Goal: Information Seeking & Learning: Learn about a topic

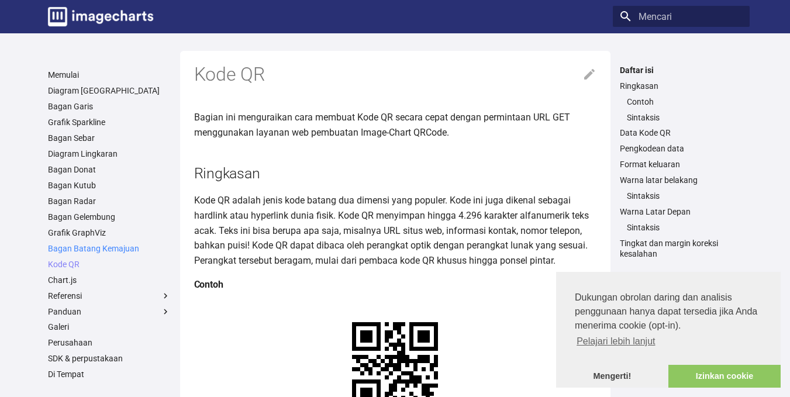
click at [89, 250] on font "Bagan Batang Kemajuan" at bounding box center [93, 248] width 91 height 9
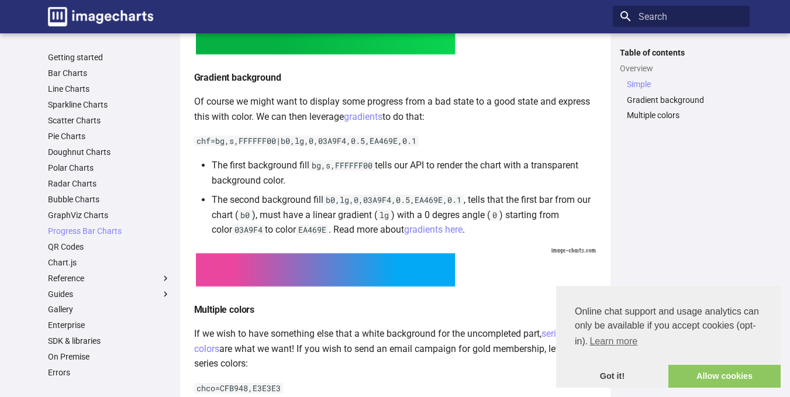
scroll to position [409, 0]
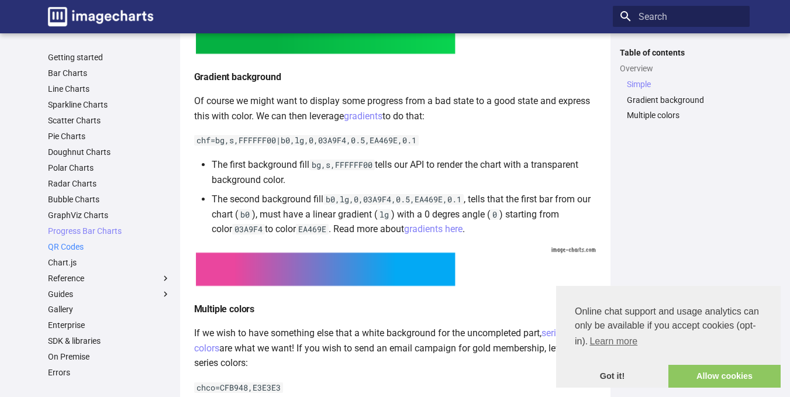
click at [71, 247] on link "QR Codes" at bounding box center [109, 247] width 123 height 11
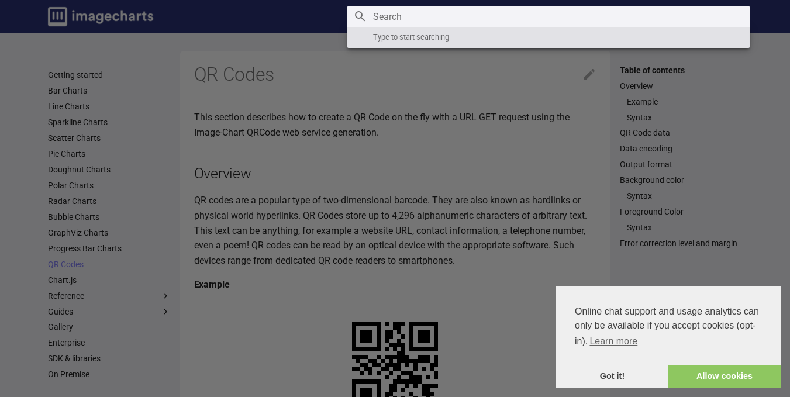
click at [687, 12] on input "Search" at bounding box center [548, 16] width 402 height 21
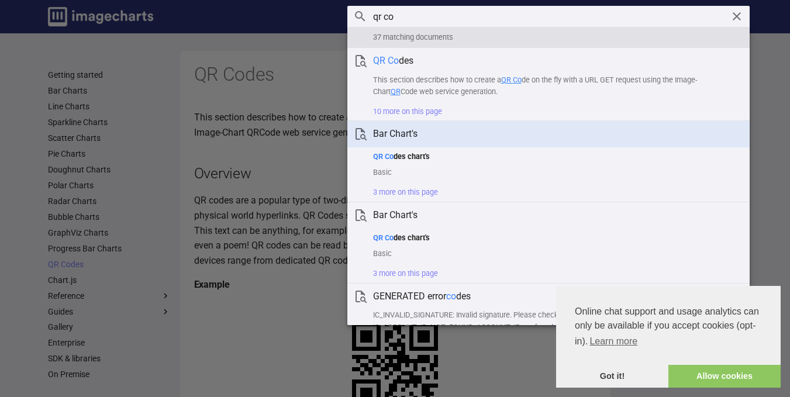
type input "qr co"
click at [459, 142] on article "Bar Chart's" at bounding box center [548, 134] width 402 height 26
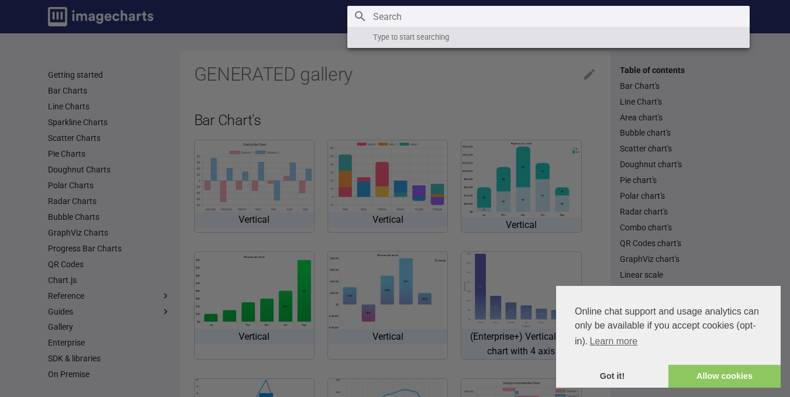
click at [667, 14] on input "Search" at bounding box center [548, 16] width 402 height 21
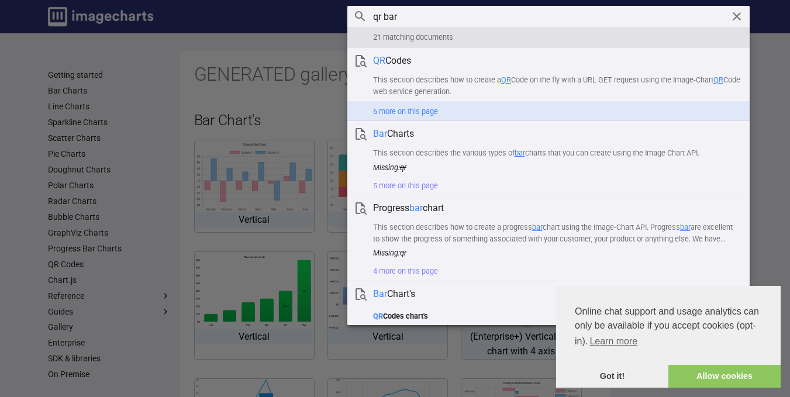
type input "qr bar"
click at [397, 111] on summary "6 more on this page" at bounding box center [548, 111] width 402 height 20
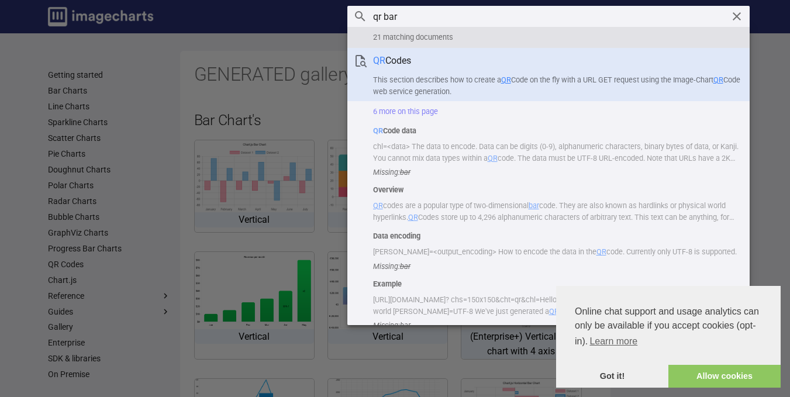
click at [396, 54] on article "QR Codes This section describes how to create a QR Code on the fly with a URL G…" at bounding box center [548, 74] width 402 height 53
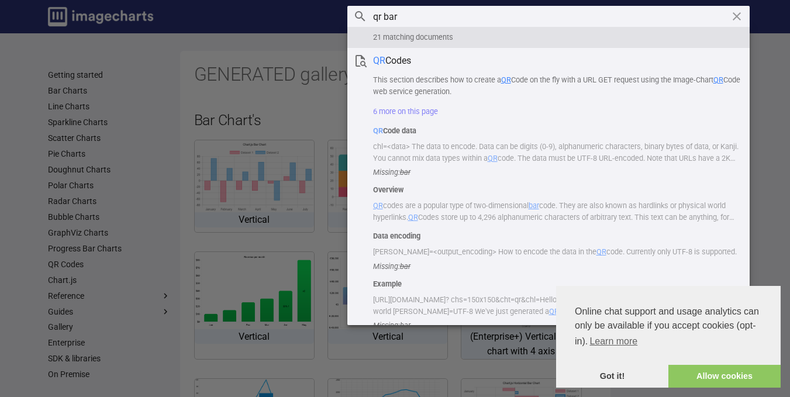
click at [739, 12] on icon "Clear" at bounding box center [737, 16] width 14 height 14
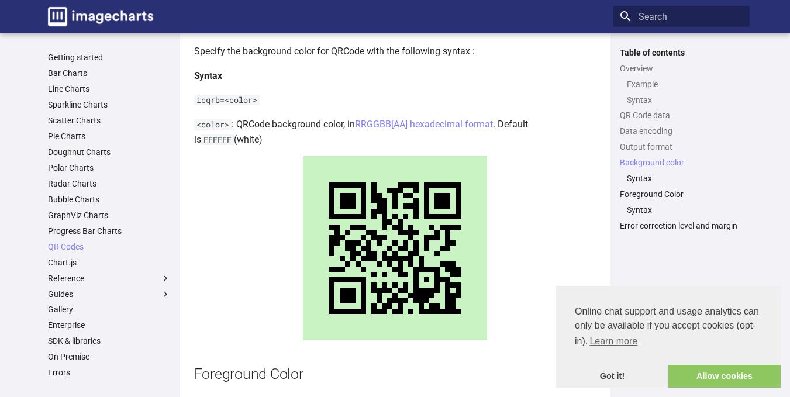
scroll to position [1462, 0]
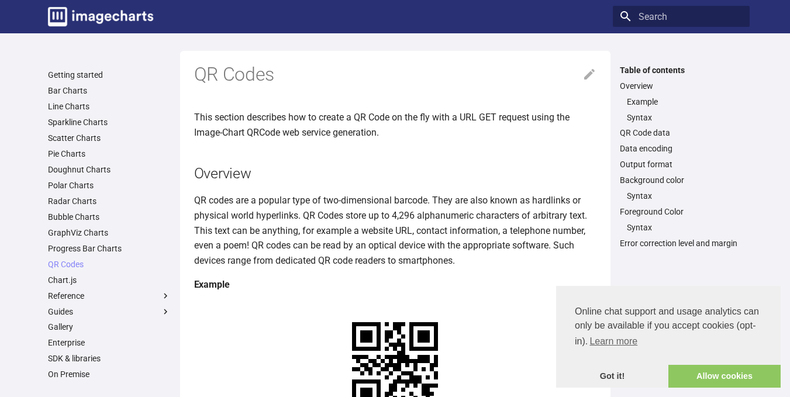
click at [394, 78] on h1 "QR Codes" at bounding box center [395, 75] width 402 height 25
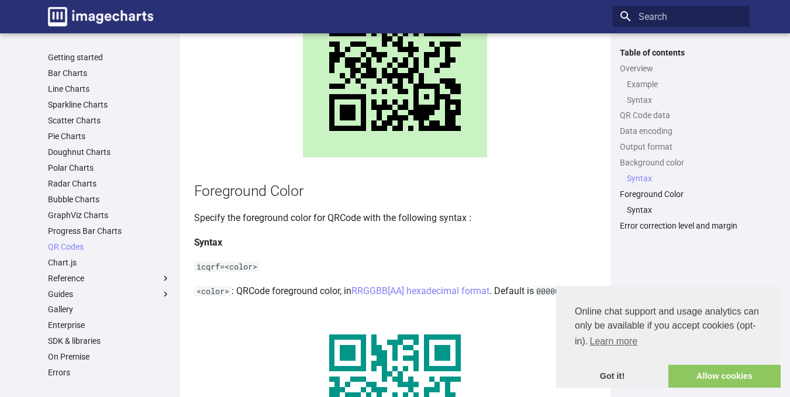
scroll to position [1755, 0]
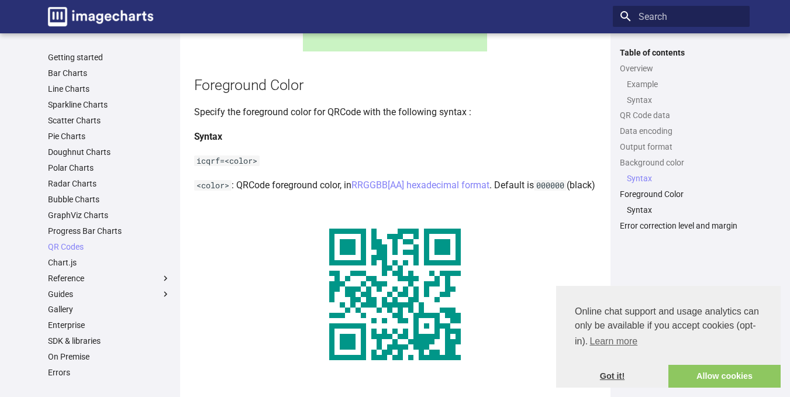
click at [624, 378] on link "Got it!" at bounding box center [612, 376] width 112 height 23
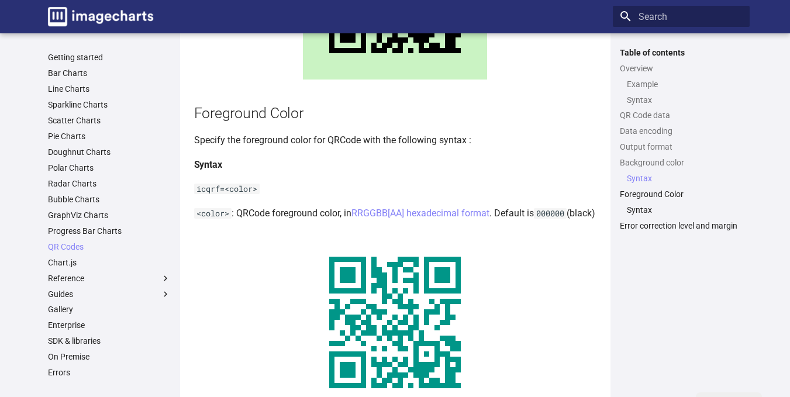
scroll to position [1706, 0]
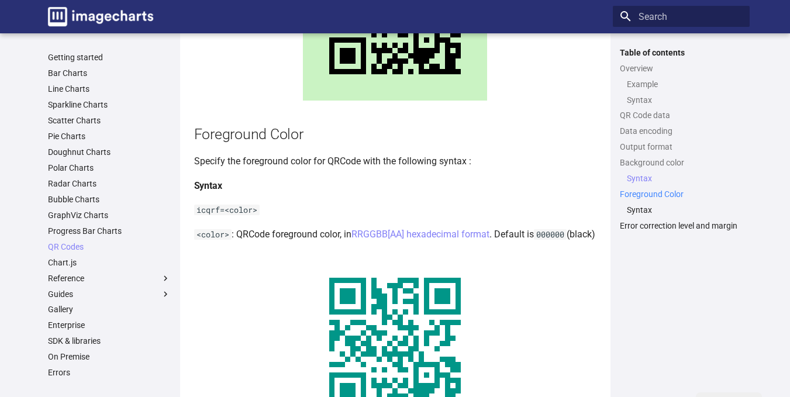
click at [639, 193] on link "Foreground Color" at bounding box center [681, 194] width 123 height 11
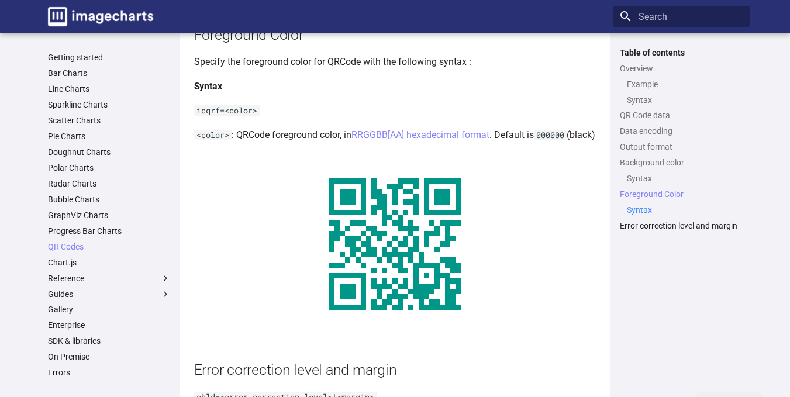
click at [640, 211] on link "Syntax" at bounding box center [685, 210] width 116 height 11
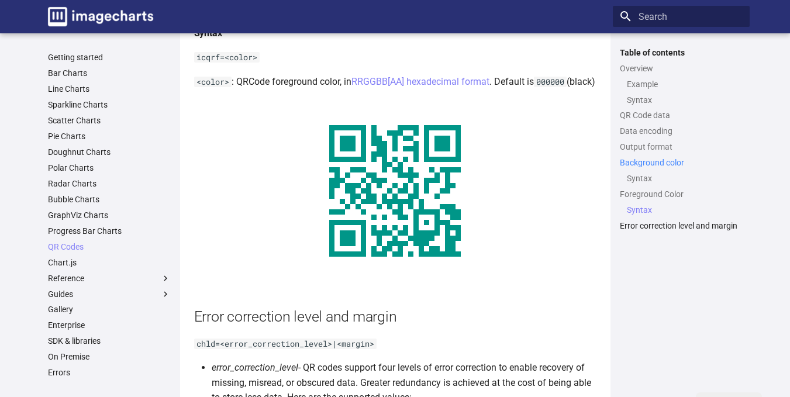
click at [633, 161] on link "Background color" at bounding box center [681, 162] width 123 height 11
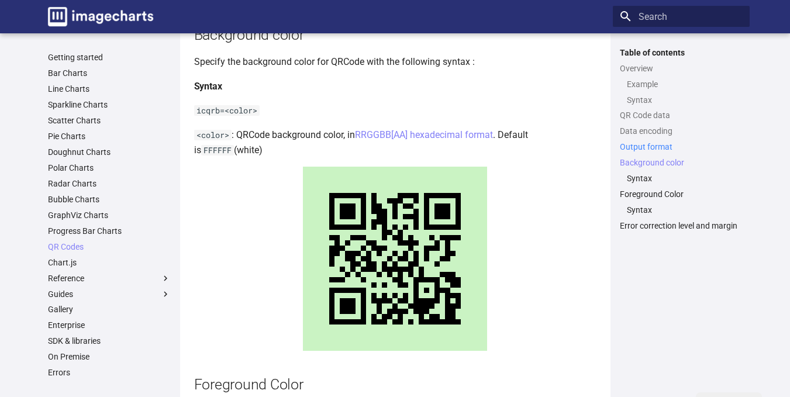
click at [634, 149] on link "Output format" at bounding box center [681, 147] width 123 height 11
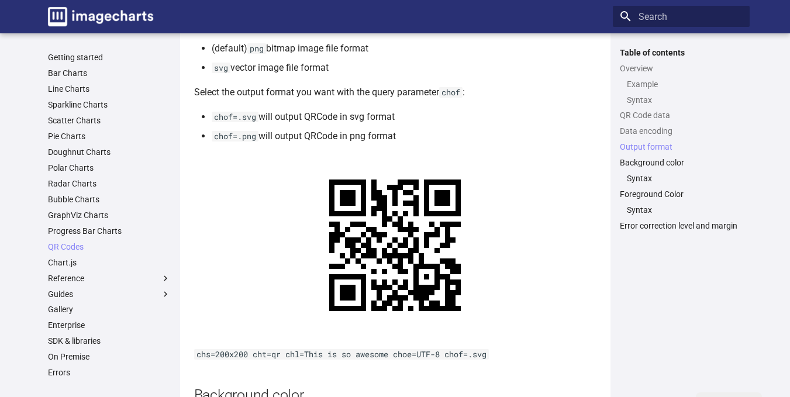
scroll to position [1174, 0]
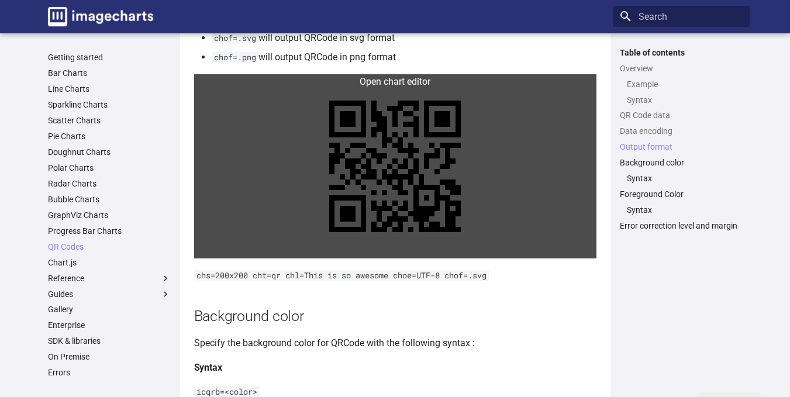
click at [395, 95] on link at bounding box center [395, 166] width 402 height 184
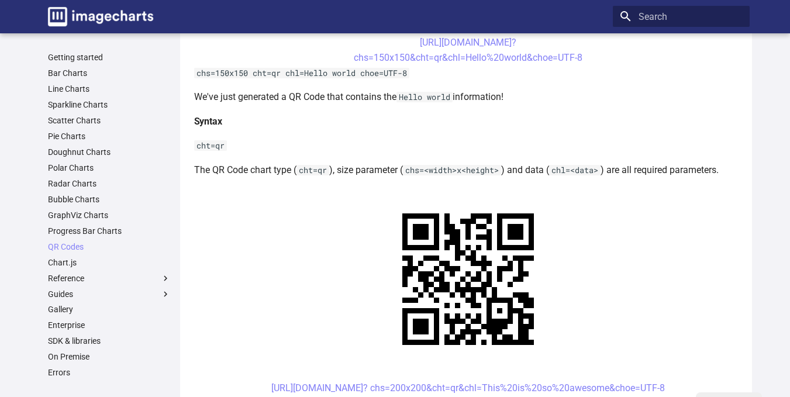
scroll to position [218, 0]
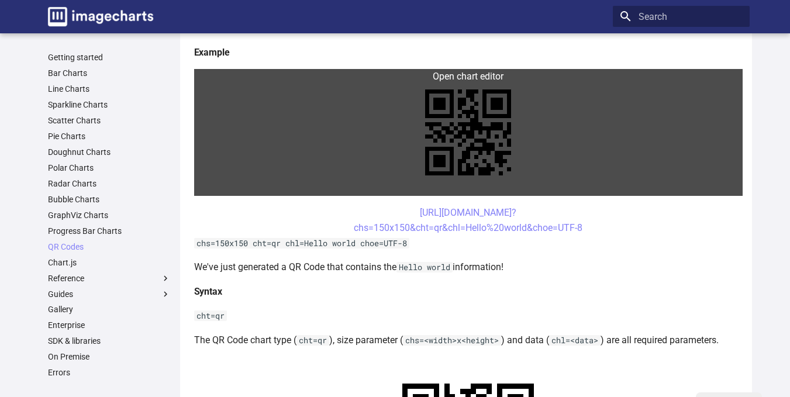
click at [480, 125] on link at bounding box center [468, 132] width 549 height 127
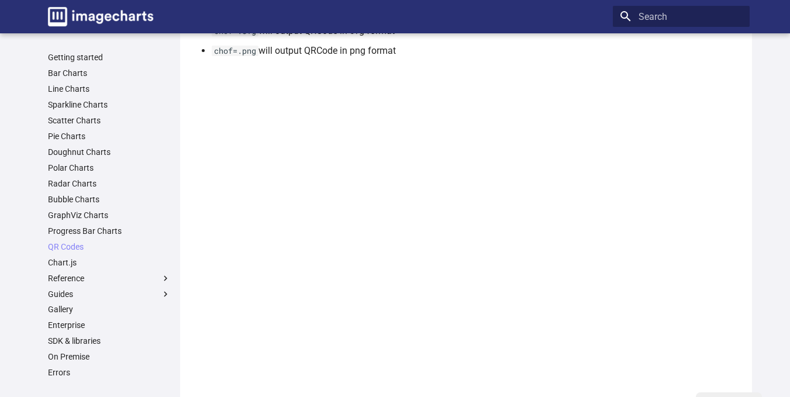
scroll to position [1318, 0]
